Goal: Transaction & Acquisition: Purchase product/service

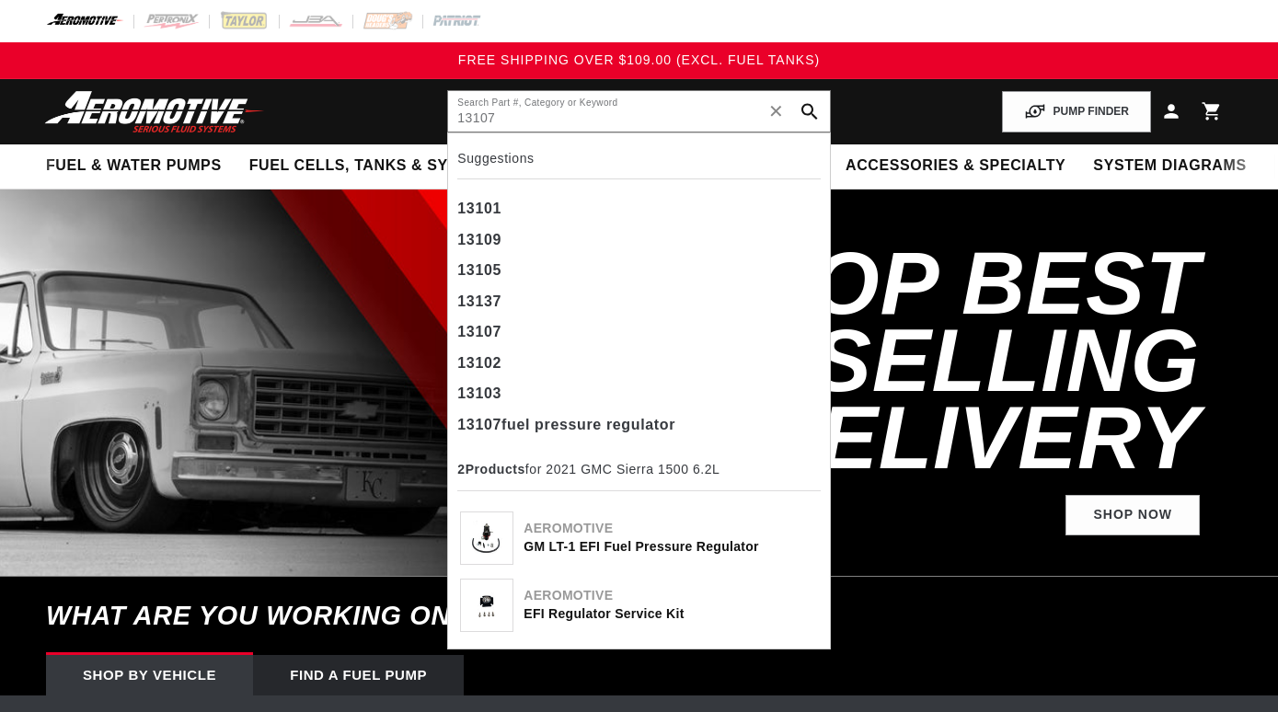
select select "2021"
select select "GMC"
select select "6.2L"
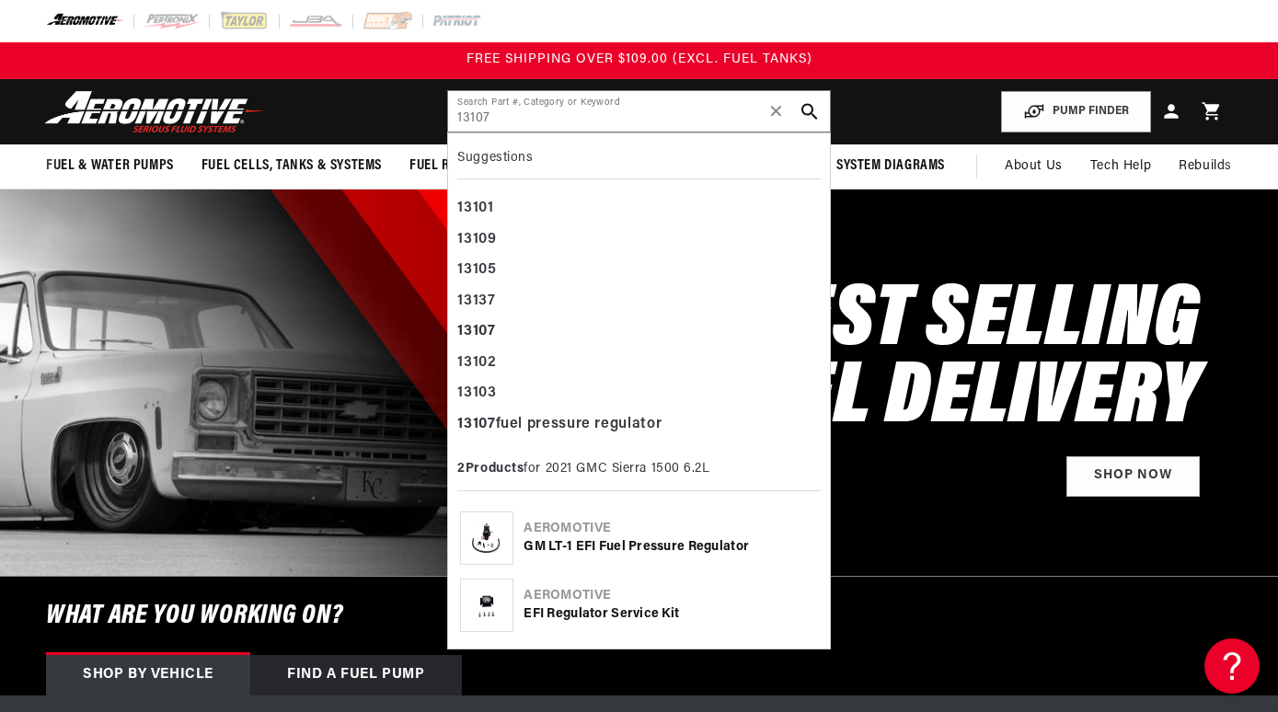
type input "13107"
click at [610, 547] on div "GM LT-1 EFI Fuel Pressure Regulator" at bounding box center [671, 547] width 294 height 18
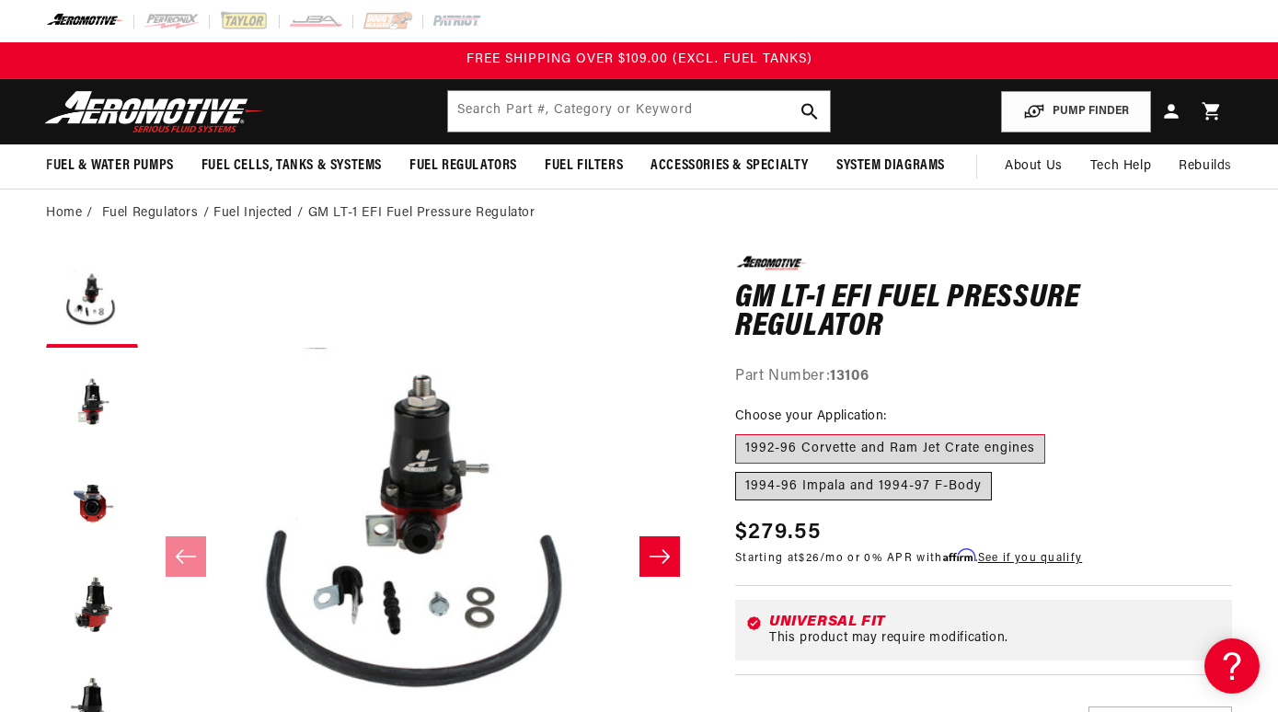
click at [954, 491] on label "1994-96 Impala and 1994-97 F-Body" at bounding box center [863, 486] width 257 height 29
click at [1055, 432] on input "1994-96 Impala and 1994-97 F-Body" at bounding box center [1055, 431] width 1 height 1
radio input "true"
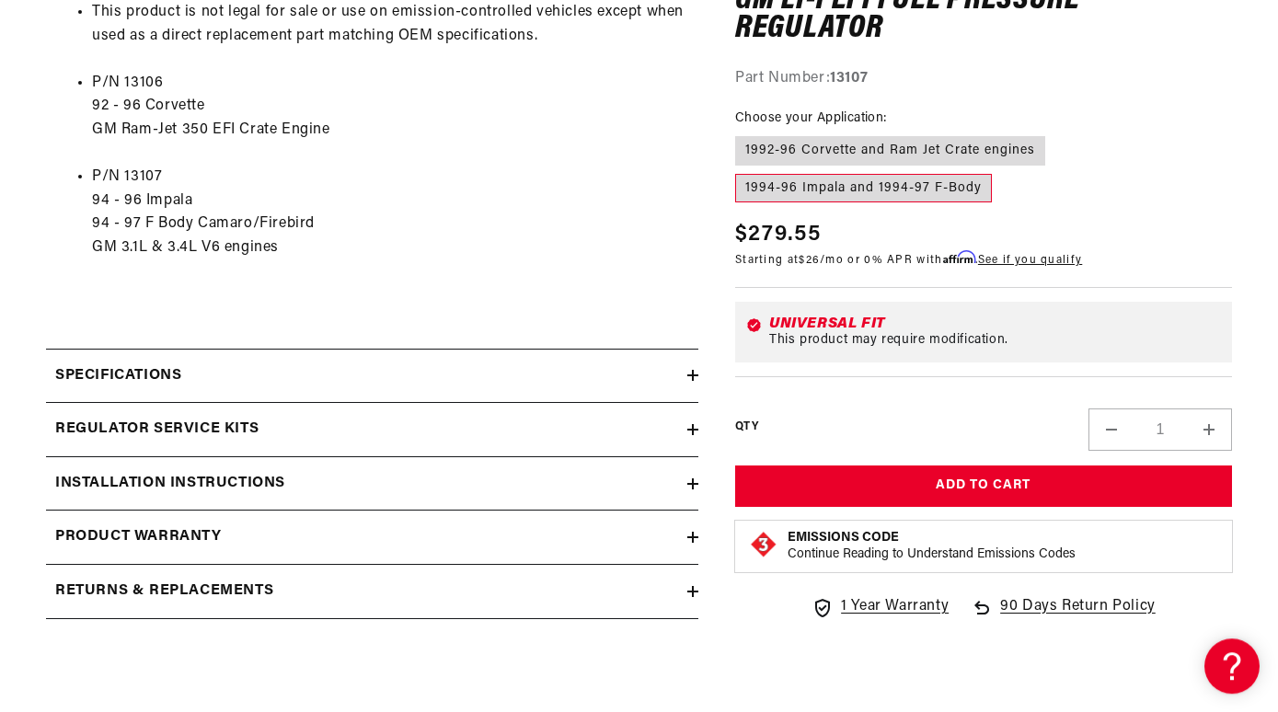
scroll to position [1392, 0]
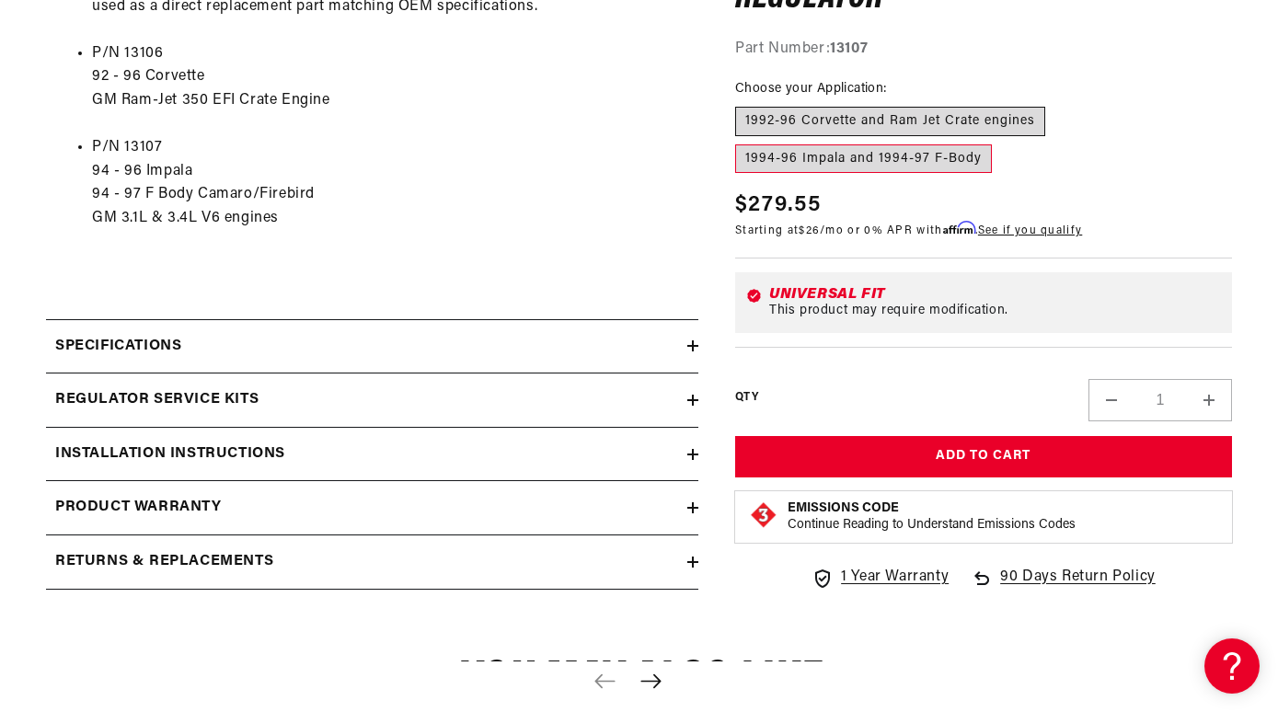
click at [769, 137] on label "1992-96 Corvette and Ram Jet Crate engines" at bounding box center [890, 122] width 310 height 29
click at [741, 105] on input "1992-96 Corvette and Ram Jet Crate engines" at bounding box center [740, 104] width 1 height 1
radio input "true"
click at [889, 174] on label "1994-96 Impala and 1994-97 F-Body" at bounding box center [863, 159] width 257 height 29
click at [1055, 105] on input "1994-96 Impala and 1994-97 F-Body" at bounding box center [1055, 104] width 1 height 1
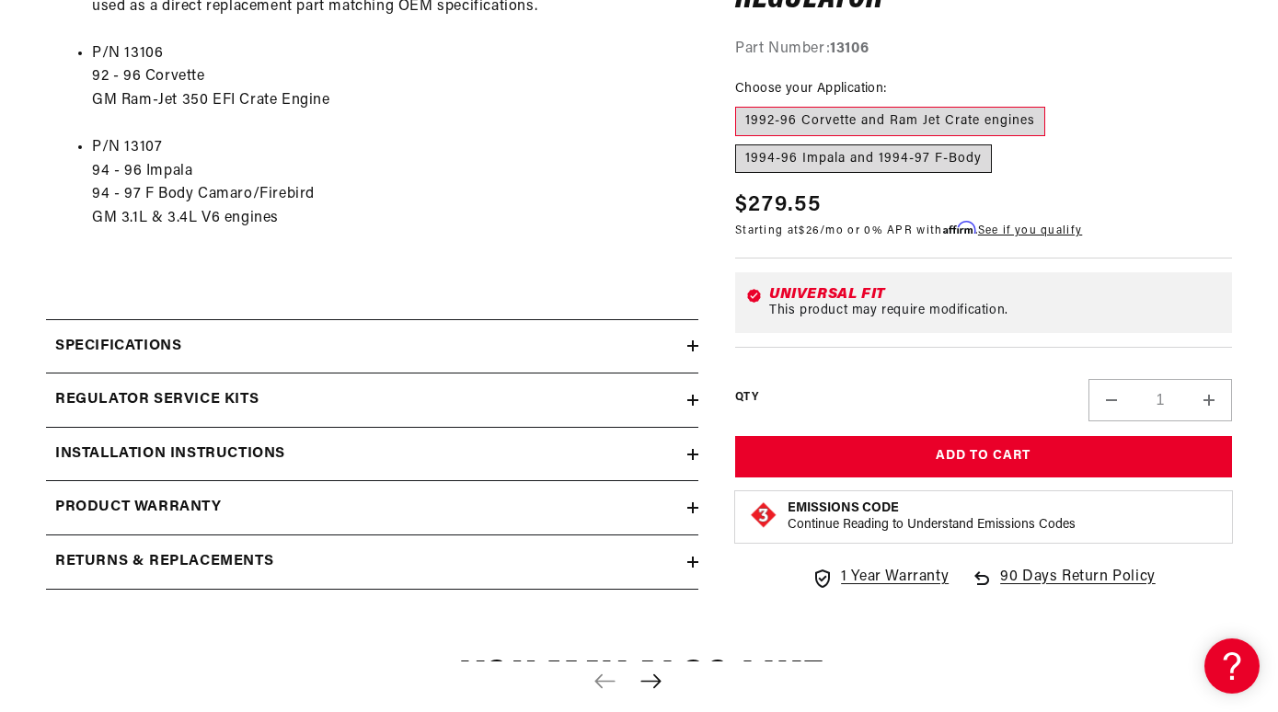
radio input "true"
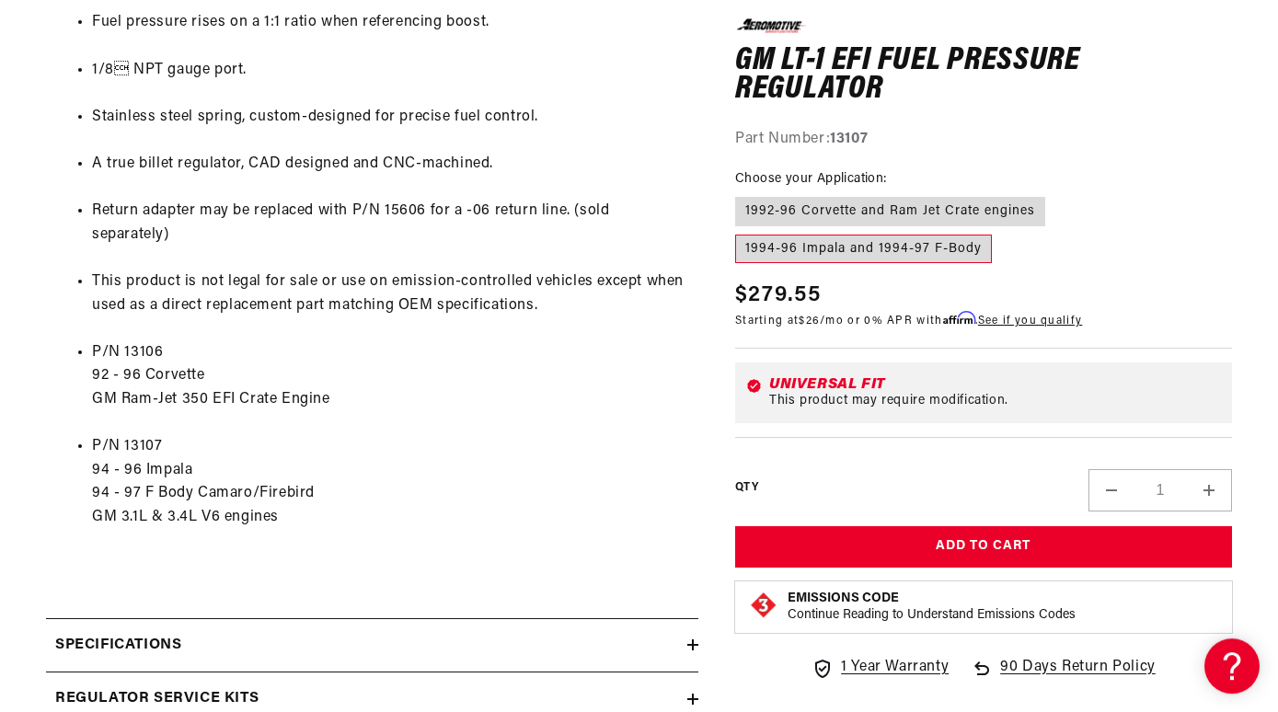
scroll to position [1093, 0]
